Goal: Task Accomplishment & Management: Manage account settings

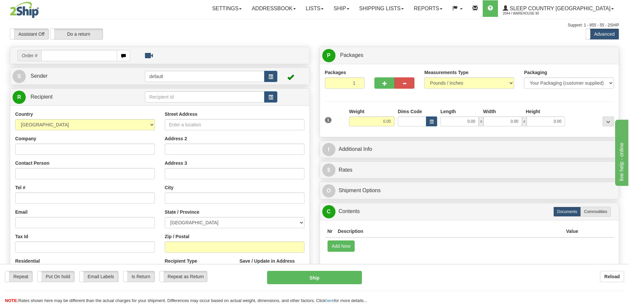
click at [109, 59] on input "text" at bounding box center [79, 55] width 76 height 11
type input "9000H990300"
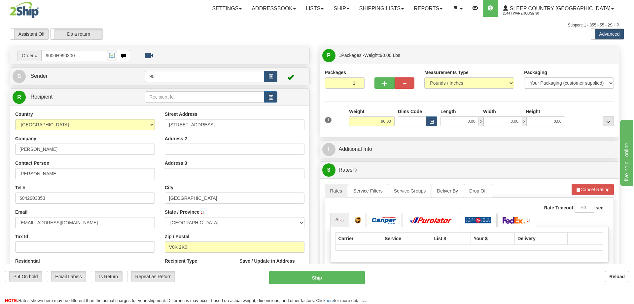
type input "70 MILE HOUSE"
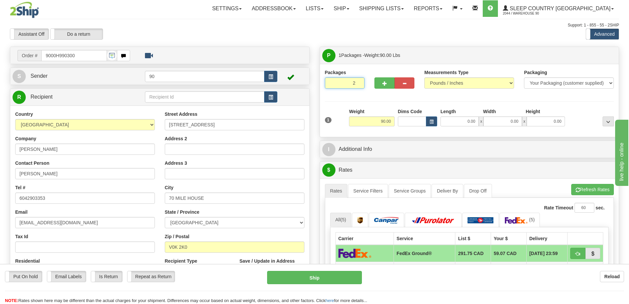
type input "2"
click at [359, 81] on input "2" at bounding box center [345, 82] width 40 height 11
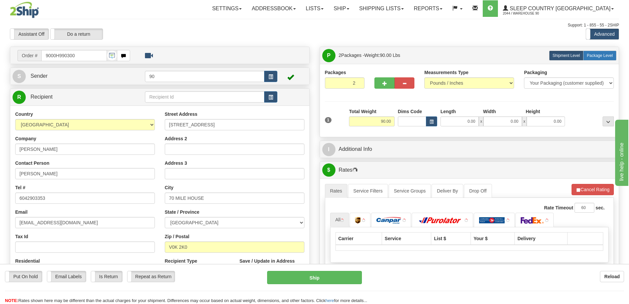
click at [597, 54] on span "Package Level" at bounding box center [600, 55] width 26 height 5
radio input "true"
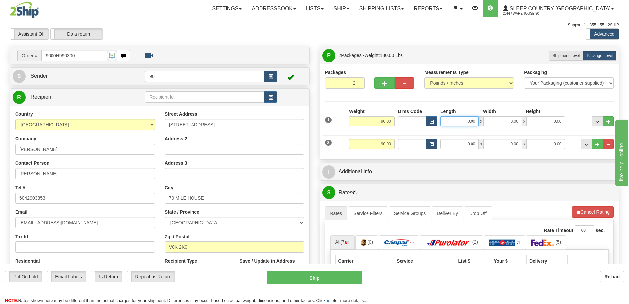
drag, startPoint x: 463, startPoint y: 122, endPoint x: 484, endPoint y: 120, distance: 20.9
click at [484, 120] on div "0.00 x 0.00 x 0.00" at bounding box center [503, 121] width 125 height 10
type input "41.00"
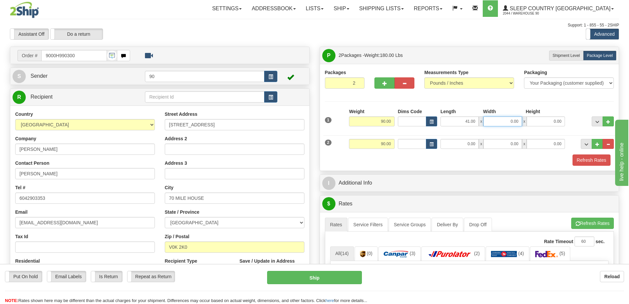
drag, startPoint x: 499, startPoint y: 118, endPoint x: 526, endPoint y: 117, distance: 26.8
click at [525, 118] on div "41.00 x 0.00 x 0.00" at bounding box center [503, 121] width 125 height 10
type input "17.00"
drag, startPoint x: 545, startPoint y: 119, endPoint x: 577, endPoint y: 116, distance: 32.5
click at [577, 117] on div "1 Weight 90.00 Dims Code x x" at bounding box center [469, 119] width 293 height 23
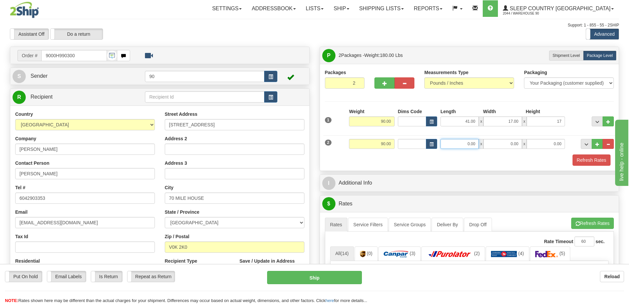
type input "17.00"
drag, startPoint x: 465, startPoint y: 145, endPoint x: 494, endPoint y: 141, distance: 29.3
click at [494, 141] on div "0.00 x 0.00 x 0.00" at bounding box center [503, 144] width 125 height 10
type input "41.00"
drag, startPoint x: 497, startPoint y: 143, endPoint x: 531, endPoint y: 142, distance: 34.7
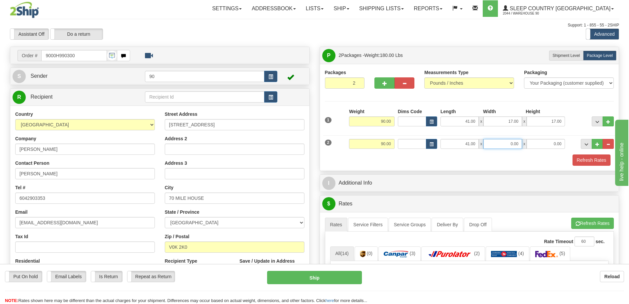
click at [530, 142] on div "41.00 x 0.00 x 0.00" at bounding box center [503, 144] width 125 height 10
type input "17.00"
drag, startPoint x: 548, startPoint y: 146, endPoint x: 567, endPoint y: 144, distance: 19.6
click at [567, 144] on div "2 Weight 90.00 Dims Code Length Width Height" at bounding box center [469, 143] width 293 height 22
type input "17.00"
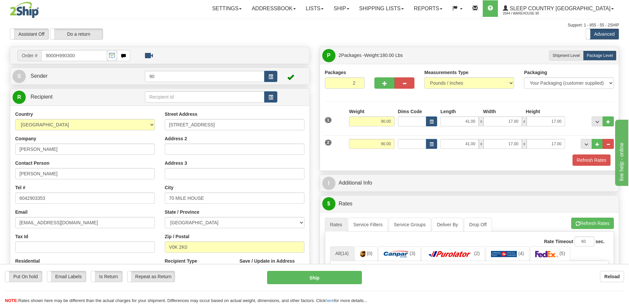
click at [545, 132] on div "2 Weight 90.00 Dims Code Length Width Height" at bounding box center [469, 143] width 293 height 22
drag, startPoint x: 378, startPoint y: 121, endPoint x: 406, endPoint y: 117, distance: 28.0
click at [405, 117] on div "1 Weight 90.00 Dims Code x x" at bounding box center [469, 119] width 293 height 23
type input "45.00"
click at [401, 154] on div "Packaging Your Packaging (customer supplied) Envelope (carrier supplied) Pack (…" at bounding box center [482, 154] width 268 height 0
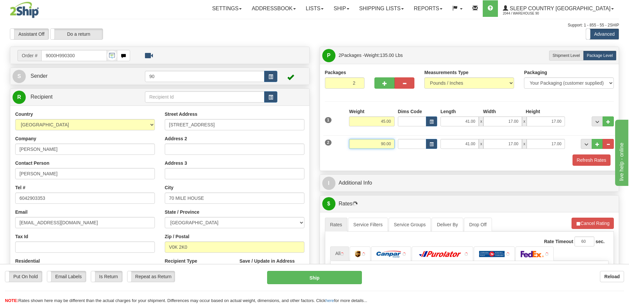
drag, startPoint x: 378, startPoint y: 145, endPoint x: 398, endPoint y: 144, distance: 19.5
click at [396, 144] on div "2 Weight 90.00 Dims Code Length Width Height" at bounding box center [469, 143] width 293 height 22
type input "45.00"
click at [415, 159] on div "Refresh Rates" at bounding box center [469, 159] width 293 height 11
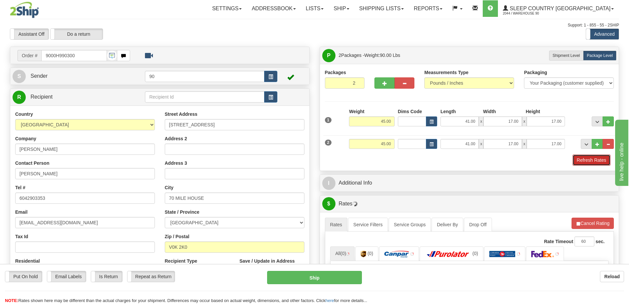
click at [592, 159] on button "Refresh Rates" at bounding box center [592, 159] width 38 height 11
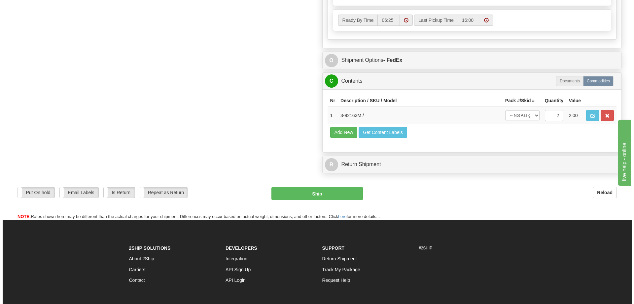
scroll to position [396, 0]
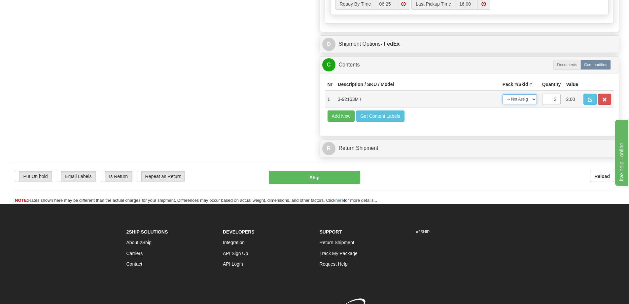
click at [526, 99] on select "-- Not Assigned -- Package 1 Package 2 Split" at bounding box center [520, 99] width 34 height 10
select select "SPLIT"
click at [503, 94] on select "-- Not Assigned -- Package 1 Package 2 Split" at bounding box center [520, 99] width 34 height 10
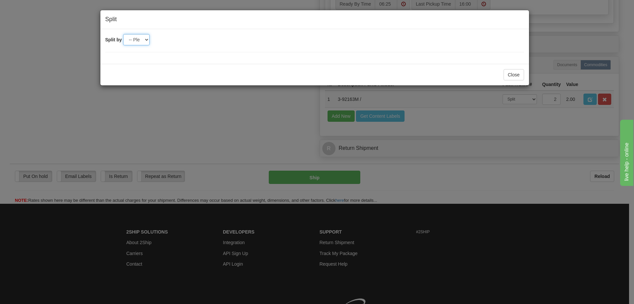
drag, startPoint x: 135, startPoint y: 38, endPoint x: 142, endPoint y: 45, distance: 9.1
click at [135, 38] on select "-- Please select -- 2" at bounding box center [136, 39] width 26 height 11
select select "2"
click at [123, 34] on select "-- Please select -- 2" at bounding box center [136, 39] width 26 height 11
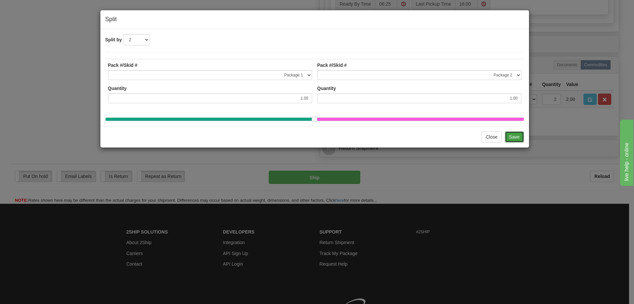
click at [512, 142] on button "Save" at bounding box center [514, 136] width 19 height 11
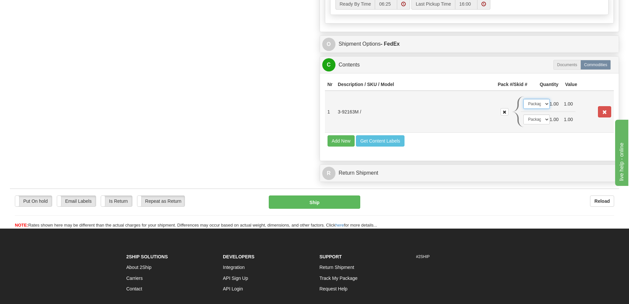
click at [543, 105] on select "-- Not Assigned -- Package 1 Package 2" at bounding box center [537, 104] width 26 height 10
click at [544, 122] on select "-- Not Assigned -- Package 1 Package 2" at bounding box center [537, 119] width 26 height 10
click at [537, 104] on select "-- Not Assigned -- Package 1 Package 2" at bounding box center [537, 104] width 26 height 10
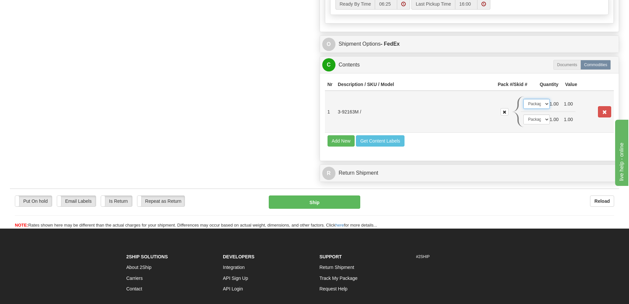
click at [537, 104] on select "-- Not Assigned -- Package 1 Package 2" at bounding box center [537, 104] width 26 height 10
click at [537, 117] on select "-- Not Assigned -- Package 1 Package 2" at bounding box center [537, 119] width 26 height 10
click at [343, 202] on button "Ship" at bounding box center [315, 201] width 92 height 13
type input "92"
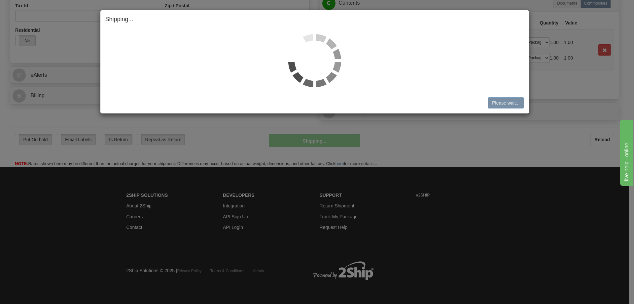
scroll to position [231, 0]
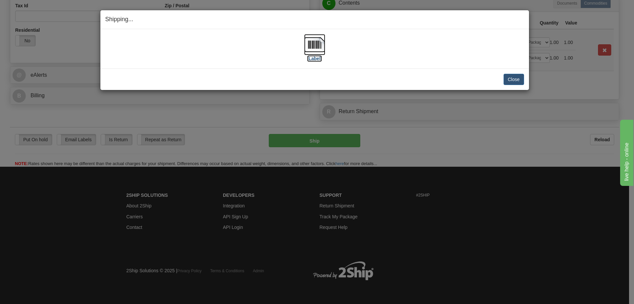
click at [314, 60] on label "[Label]" at bounding box center [314, 58] width 15 height 7
click at [513, 78] on button "Close" at bounding box center [514, 79] width 20 height 11
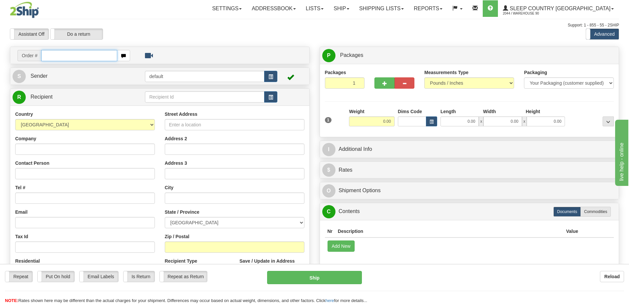
click at [66, 55] on input "text" at bounding box center [79, 55] width 76 height 11
type input "9000H991987"
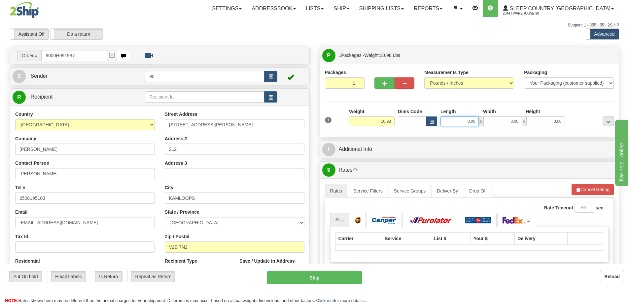
drag, startPoint x: 463, startPoint y: 122, endPoint x: 489, endPoint y: 124, distance: 25.8
click at [489, 124] on div "0.00 x 0.00 x 0.00" at bounding box center [503, 121] width 125 height 10
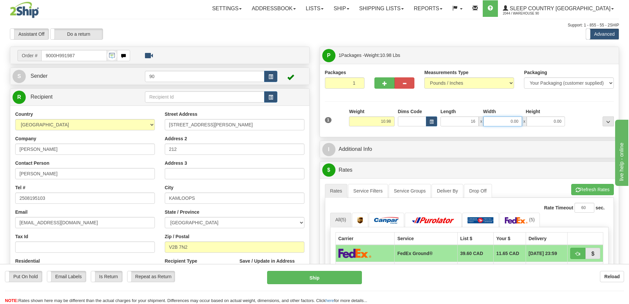
type input "16.00"
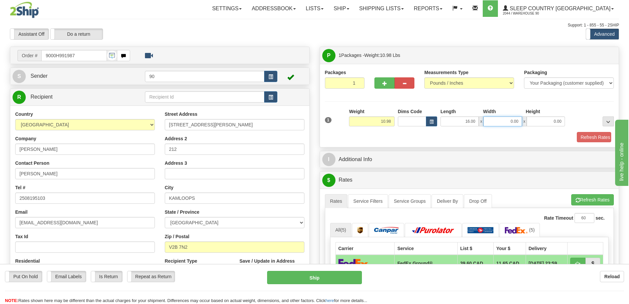
drag, startPoint x: 489, startPoint y: 124, endPoint x: 529, endPoint y: 126, distance: 40.0
click at [528, 126] on div "16.00 x 0.00 x 0.00" at bounding box center [503, 121] width 125 height 10
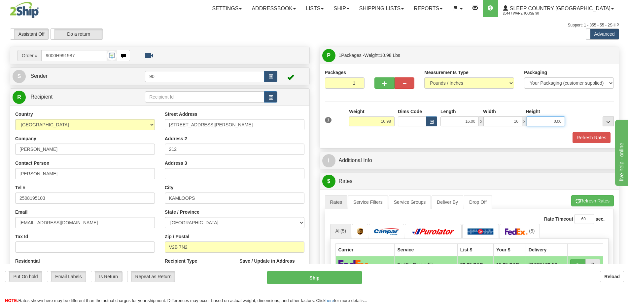
type input "16.00"
drag, startPoint x: 546, startPoint y: 122, endPoint x: 572, endPoint y: 124, distance: 26.5
click at [572, 124] on div "1 Weight 10.98 Dims Code x x" at bounding box center [469, 119] width 293 height 23
type input "8.00"
click at [589, 135] on button "Refresh Rates" at bounding box center [592, 137] width 38 height 11
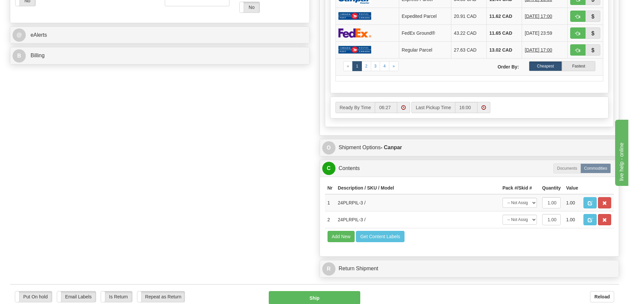
scroll to position [297, 0]
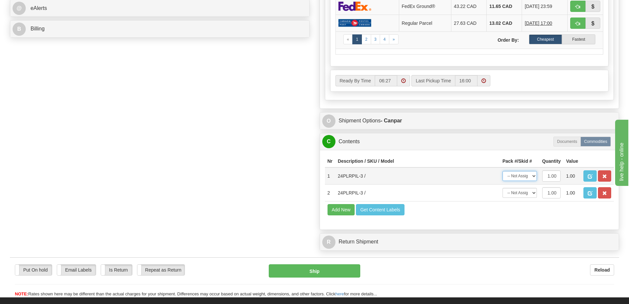
click at [532, 174] on select "-- Not Assigned -- Package 1" at bounding box center [520, 176] width 34 height 10
select select "0"
click at [503, 171] on select "-- Not Assigned -- Package 1" at bounding box center [520, 176] width 34 height 10
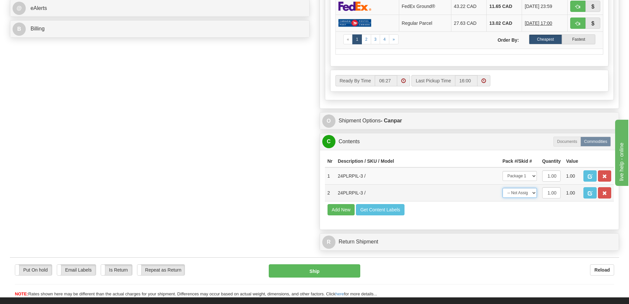
click at [531, 196] on select "-- Not Assigned -- Package 1" at bounding box center [520, 193] width 34 height 10
select select "0"
click at [503, 188] on select "-- Not Assigned -- Package 1" at bounding box center [520, 193] width 34 height 10
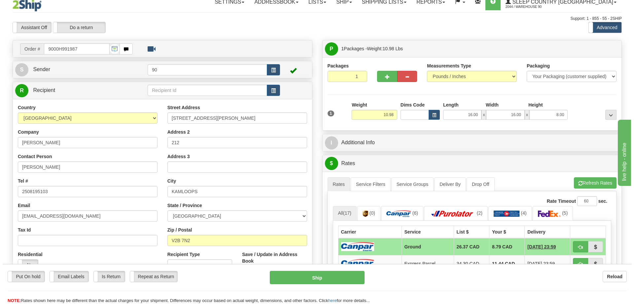
scroll to position [0, 0]
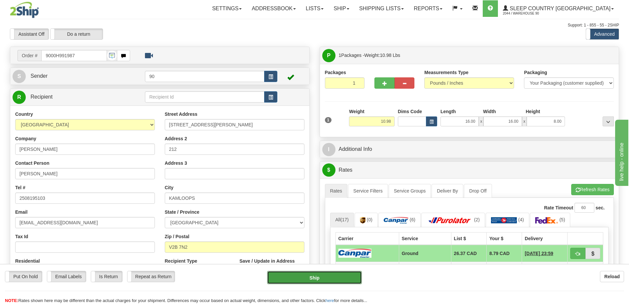
click at [339, 277] on button "Ship" at bounding box center [314, 277] width 95 height 13
type input "1"
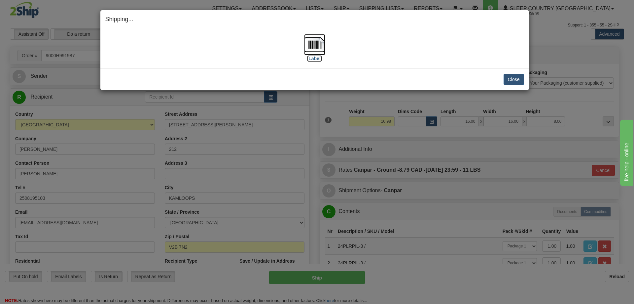
click at [319, 60] on label "[Label]" at bounding box center [314, 58] width 15 height 7
click at [509, 82] on button "Close" at bounding box center [514, 79] width 20 height 11
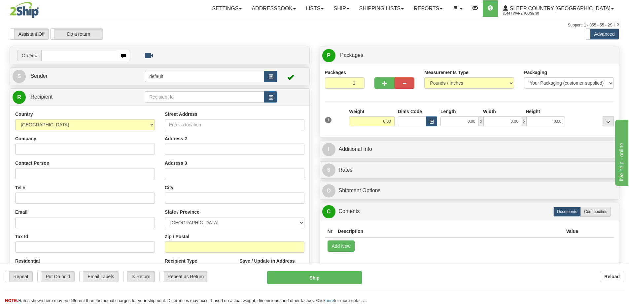
click at [74, 55] on input "text" at bounding box center [79, 55] width 76 height 11
type input "9000H994071"
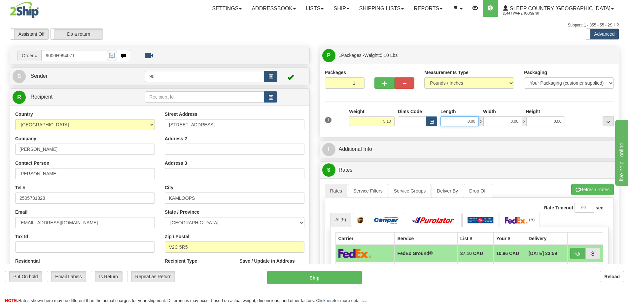
drag, startPoint x: 455, startPoint y: 122, endPoint x: 474, endPoint y: 121, distance: 19.2
click at [474, 121] on input "0.00" at bounding box center [460, 121] width 38 height 10
type input "22.00"
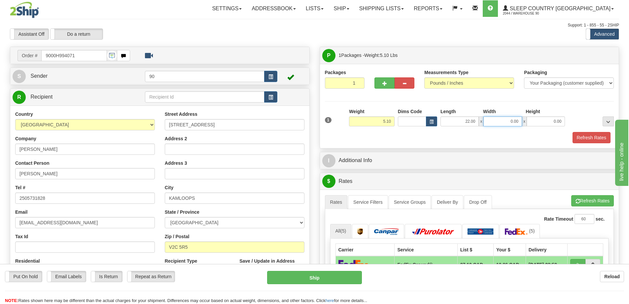
drag, startPoint x: 498, startPoint y: 120, endPoint x: 535, endPoint y: 123, distance: 37.1
click at [534, 123] on div "22.00 x 0.00 x 0.00" at bounding box center [503, 121] width 125 height 10
type input "13.00"
drag, startPoint x: 552, startPoint y: 121, endPoint x: 571, endPoint y: 121, distance: 19.2
click at [571, 121] on div "1 Weight 5.10 Dims Code x x" at bounding box center [469, 119] width 293 height 23
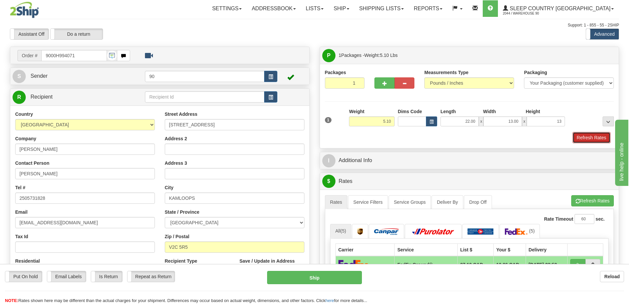
type input "13.00"
click at [591, 139] on button "Refresh Rates" at bounding box center [592, 137] width 38 height 11
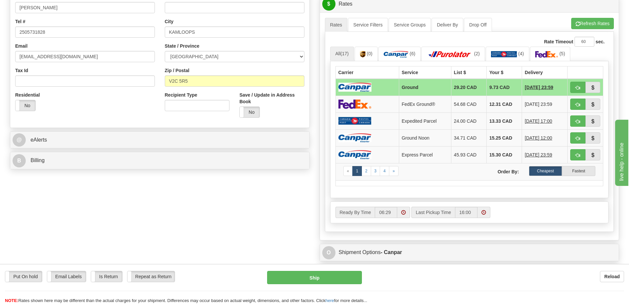
scroll to position [264, 0]
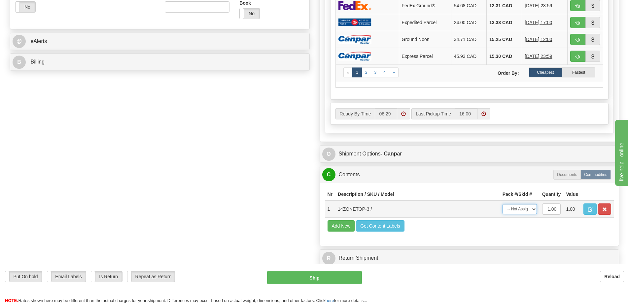
click at [523, 211] on select "-- Not Assigned -- Package 1" at bounding box center [520, 209] width 34 height 10
select select "0"
click at [503, 204] on select "-- Not Assigned -- Package 1" at bounding box center [520, 209] width 34 height 10
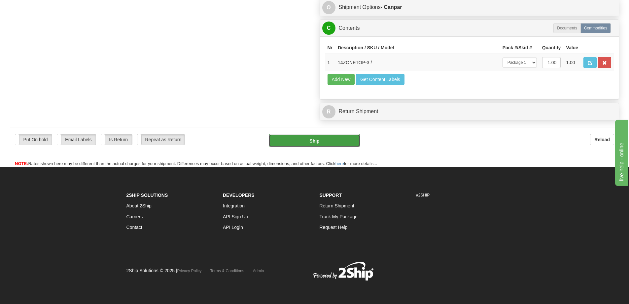
click at [330, 135] on button "Ship" at bounding box center [315, 140] width 92 height 13
type input "1"
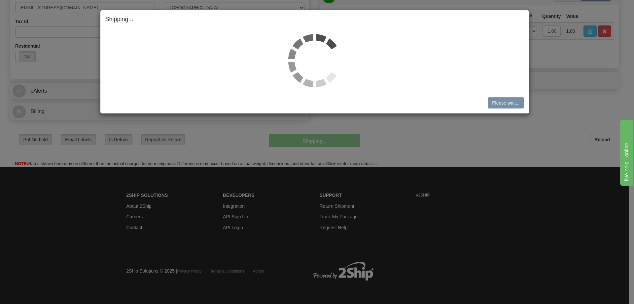
scroll to position [184, 0]
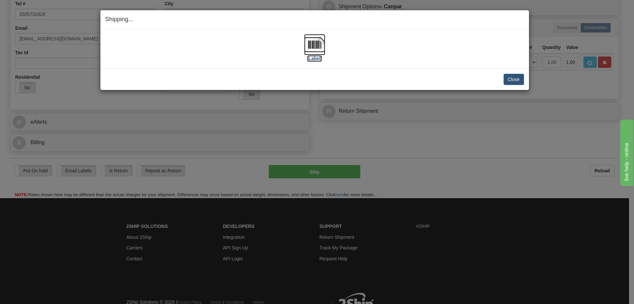
click at [312, 58] on label "[Label]" at bounding box center [314, 58] width 15 height 7
click at [512, 79] on button "Close" at bounding box center [514, 79] width 20 height 11
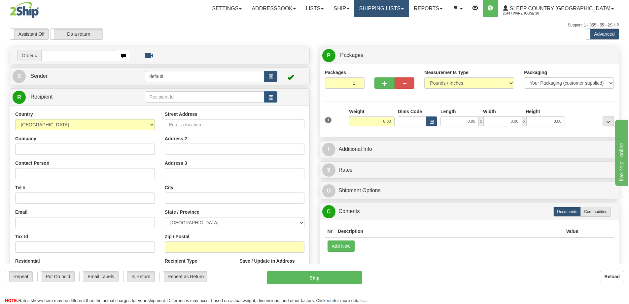
click at [409, 7] on link "Shipping lists" at bounding box center [381, 8] width 55 height 17
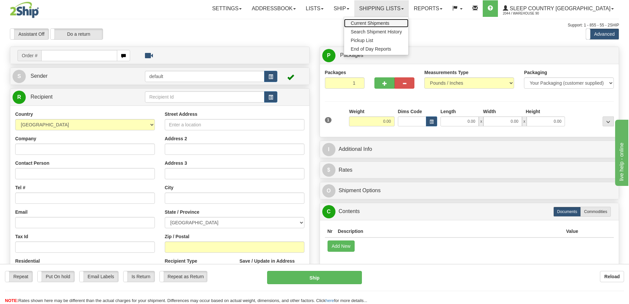
click at [389, 22] on span "Current Shipments" at bounding box center [370, 22] width 39 height 5
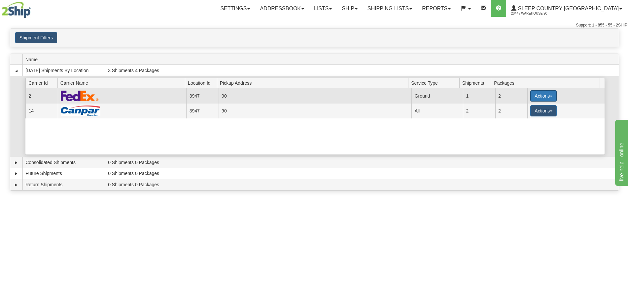
click at [546, 97] on button "Actions" at bounding box center [544, 95] width 26 height 11
click at [522, 120] on link "Close" at bounding box center [530, 117] width 53 height 9
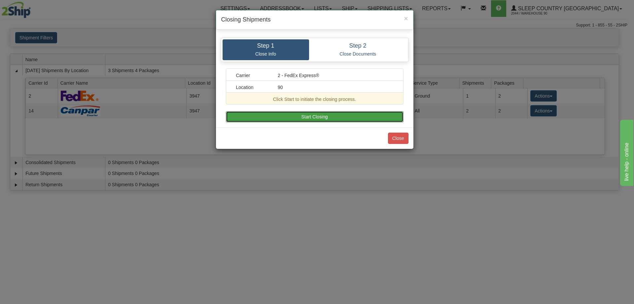
click at [355, 119] on button "Start Closing" at bounding box center [315, 116] width 178 height 11
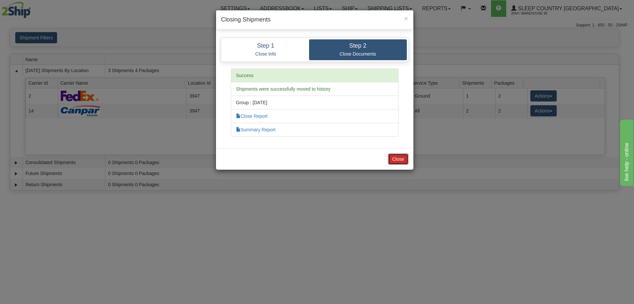
click at [396, 160] on button "Close" at bounding box center [398, 158] width 20 height 11
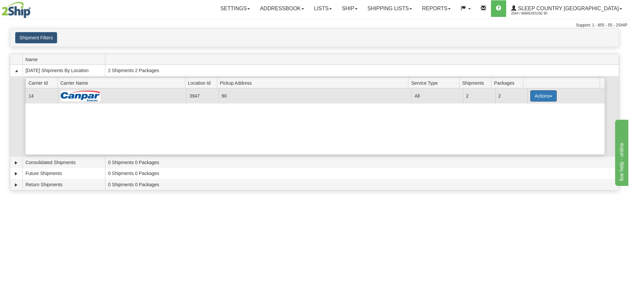
click at [542, 97] on button "Actions" at bounding box center [544, 95] width 26 height 11
click at [524, 117] on span "Close" at bounding box center [517, 116] width 15 height 5
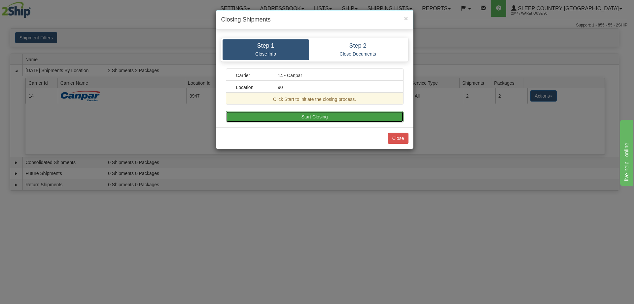
click at [384, 118] on button "Start Closing" at bounding box center [315, 116] width 178 height 11
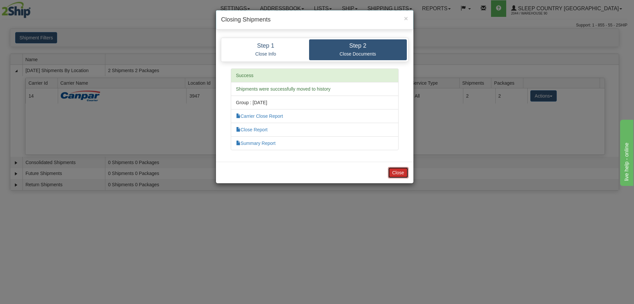
click at [397, 168] on button "Close" at bounding box center [398, 172] width 20 height 11
